Goal: Task Accomplishment & Management: Manage account settings

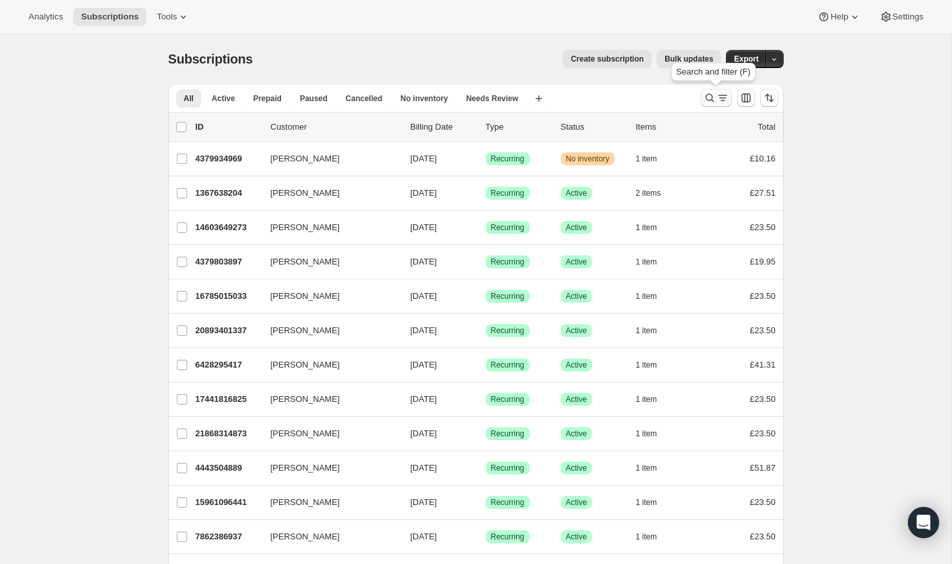
click at [711, 98] on icon "Search and filter results" at bounding box center [710, 97] width 13 height 13
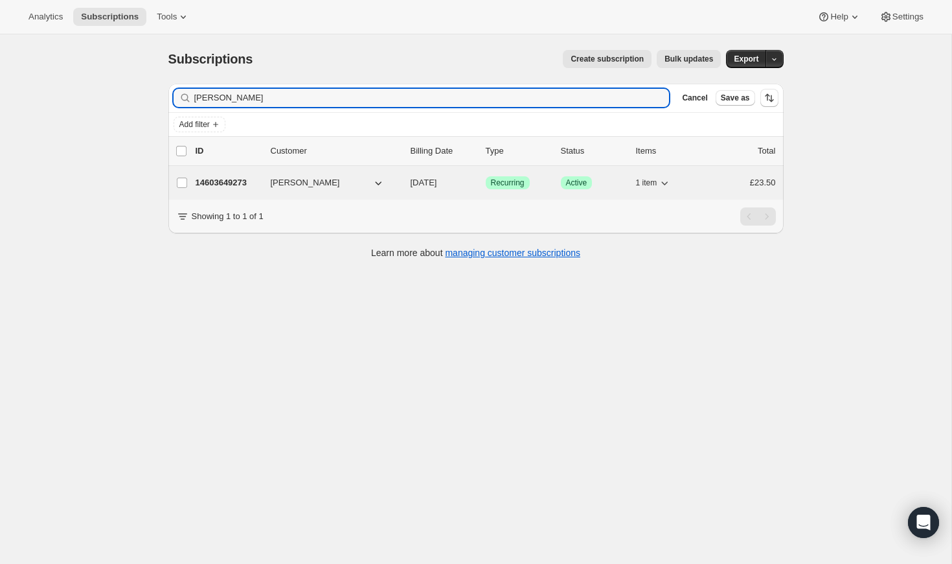
type input "Alice Mackintosh"
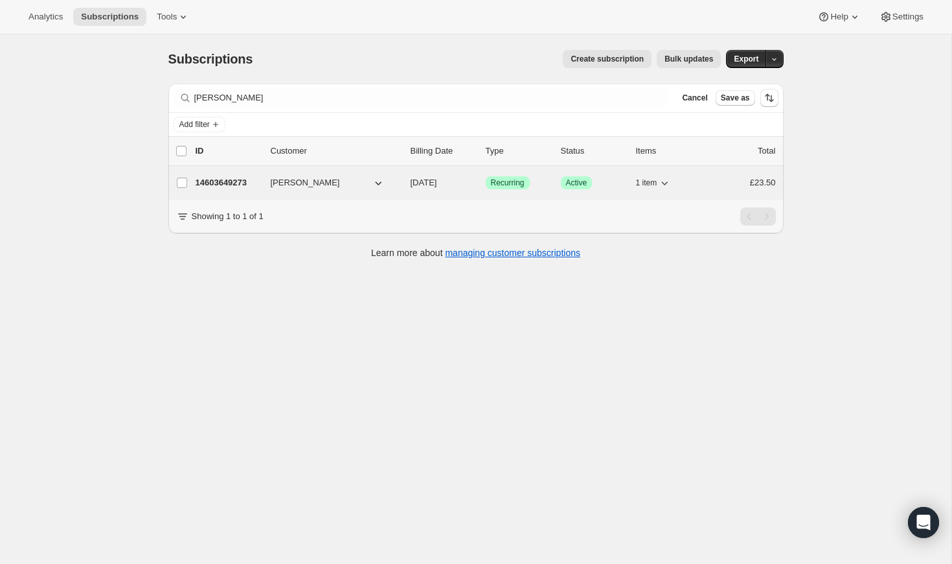
click at [303, 186] on span "Alice Mackintosh" at bounding box center [305, 182] width 69 height 13
click at [306, 181] on span "Alice Mackintosh" at bounding box center [305, 182] width 69 height 13
click at [184, 181] on input "Alice Mackintosh" at bounding box center [182, 183] width 10 height 10
checkbox input "true"
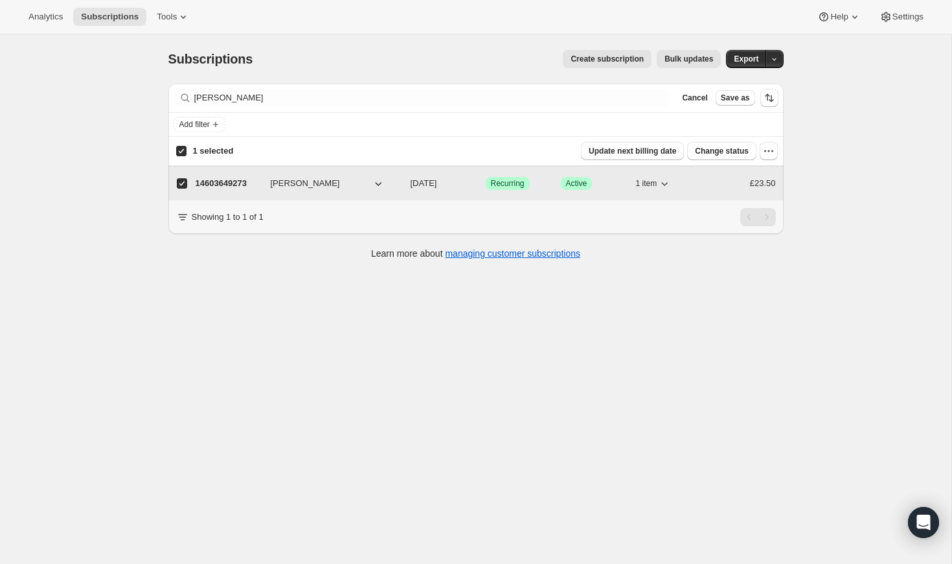
click at [296, 185] on span "Alice Mackintosh" at bounding box center [305, 183] width 69 height 13
click at [382, 188] on icon "button" at bounding box center [378, 183] width 13 height 13
click at [381, 187] on icon "button" at bounding box center [378, 183] width 13 height 13
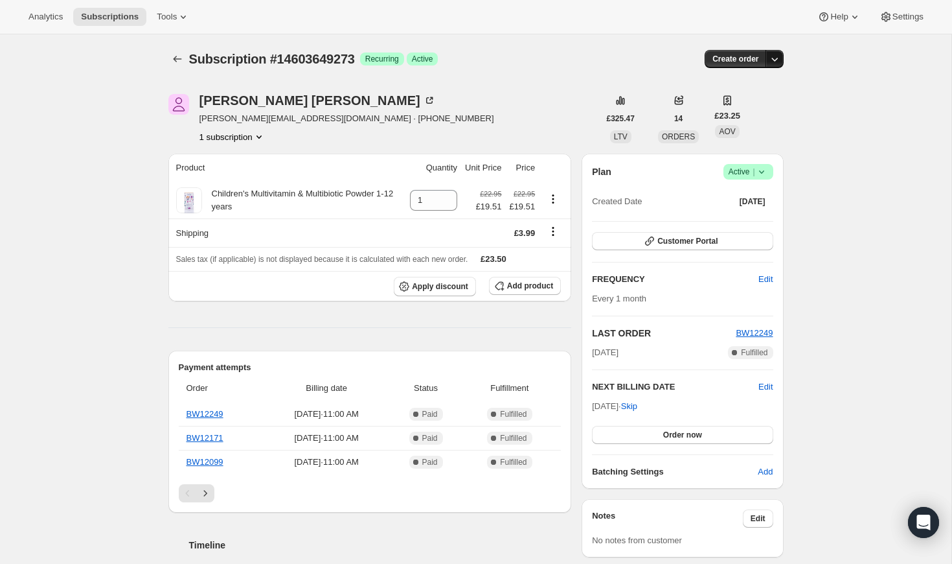
click at [775, 60] on icon "button" at bounding box center [774, 58] width 13 height 13
click at [871, 130] on div "Subscription #14603649273. This page is ready Subscription #14603649273 Success…" at bounding box center [476, 533] width 952 height 998
click at [763, 174] on icon at bounding box center [761, 171] width 13 height 13
click at [753, 218] on span "Cancel subscription" at bounding box center [743, 219] width 73 height 10
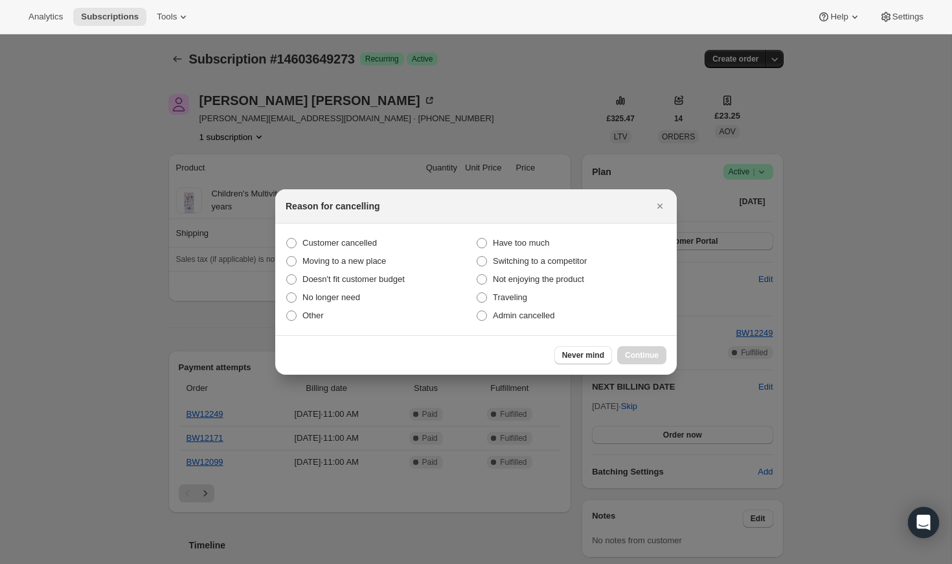
click at [280, 239] on section "Customer cancelled Have too much Moving to a new place Switching to a competito…" at bounding box center [476, 279] width 402 height 111
click at [301, 240] on label "Customer cancelled" at bounding box center [381, 243] width 190 height 18
click at [287, 238] on input "Customer cancelled" at bounding box center [286, 238] width 1 height 1
radio input "true"
click at [630, 354] on span "Continue" at bounding box center [642, 355] width 34 height 10
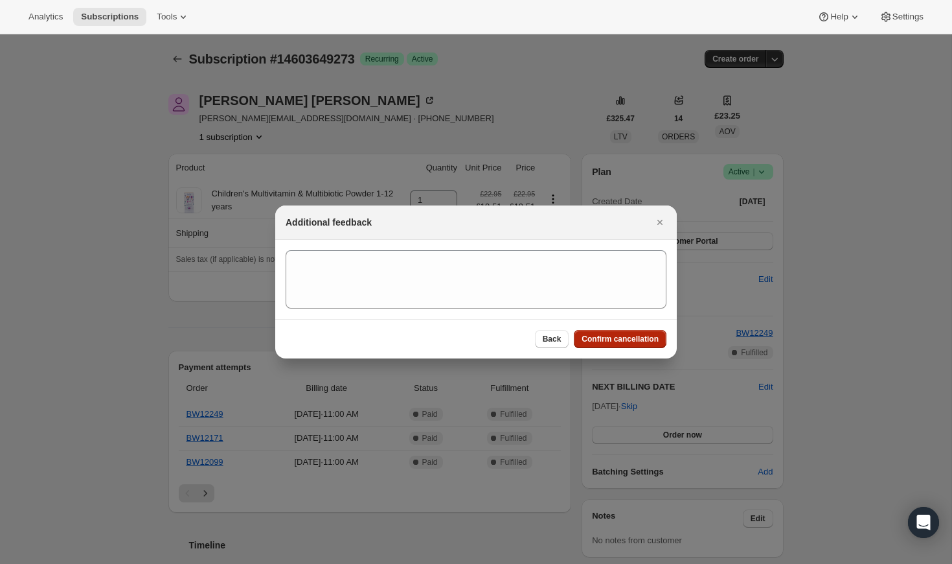
click at [626, 340] on span "Confirm cancellation" at bounding box center [620, 339] width 77 height 10
